Goal: Task Accomplishment & Management: Complete application form

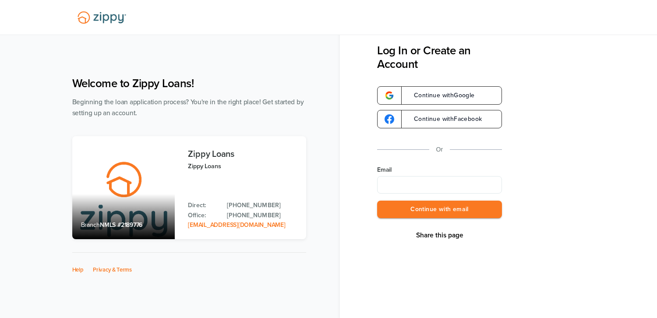
click at [410, 186] on input "Email" at bounding box center [439, 185] width 125 height 18
type input "**********"
click at [392, 218] on button "Continue with email" at bounding box center [439, 210] width 125 height 18
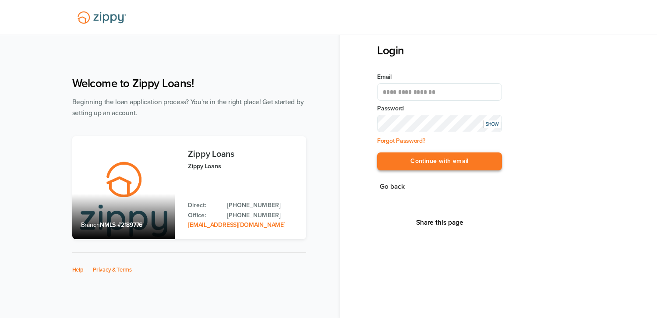
click at [411, 159] on button "Continue with email" at bounding box center [439, 161] width 125 height 18
